Goal: Transaction & Acquisition: Book appointment/travel/reservation

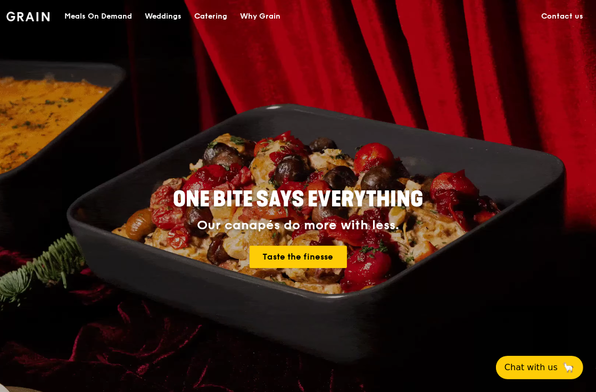
click at [202, 13] on div "Catering" at bounding box center [210, 17] width 33 height 32
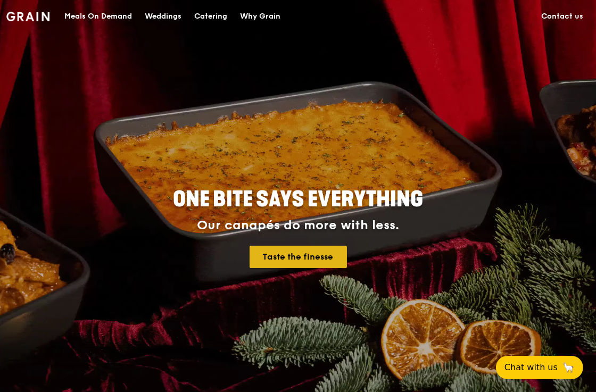
click at [323, 260] on link "Taste the finesse" at bounding box center [297, 257] width 97 height 22
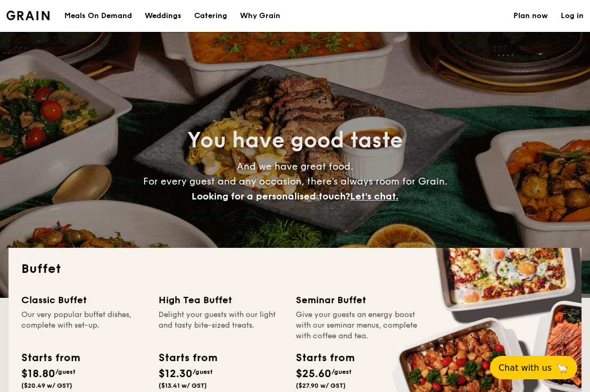
select select
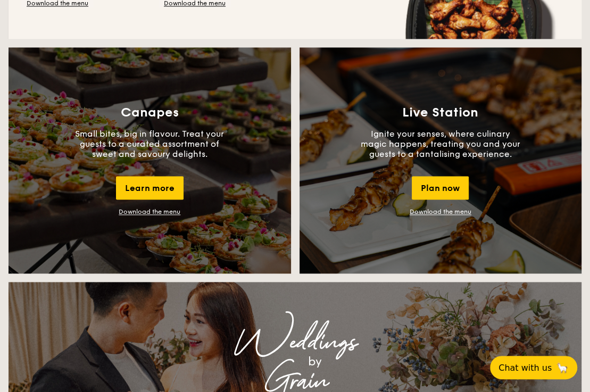
scroll to position [957, 0]
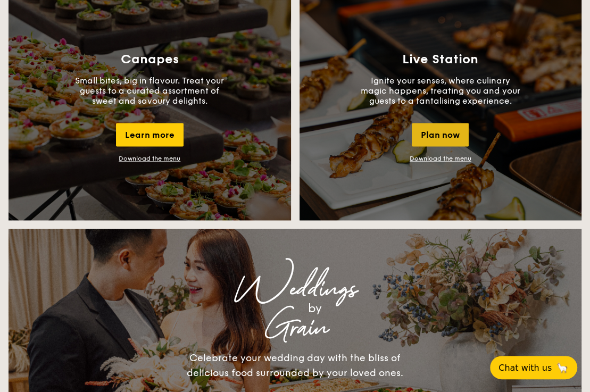
click at [444, 143] on div "Plan now" at bounding box center [440, 134] width 57 height 23
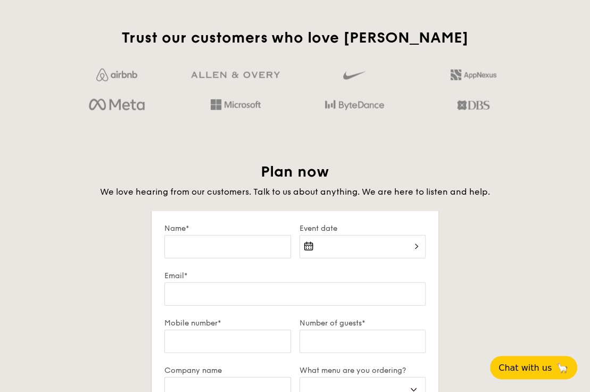
scroll to position [1825, 0]
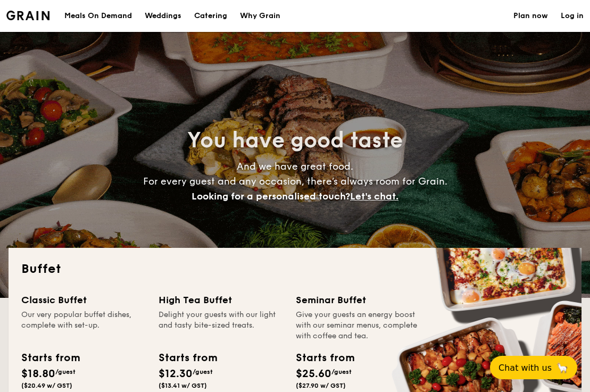
select select
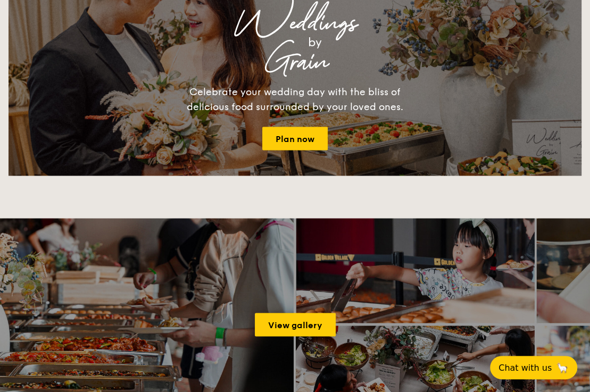
scroll to position [1011, 0]
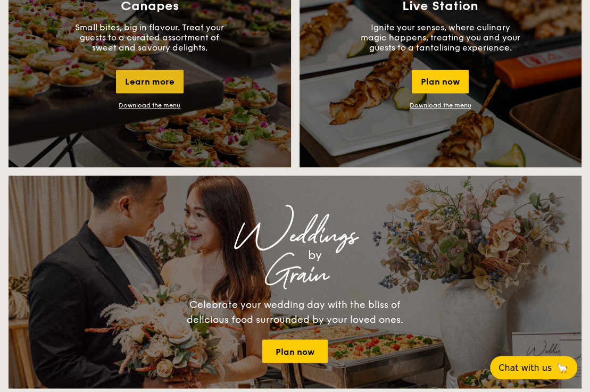
click at [168, 89] on div "Learn more" at bounding box center [150, 81] width 68 height 23
